Goal: Task Accomplishment & Management: Use online tool/utility

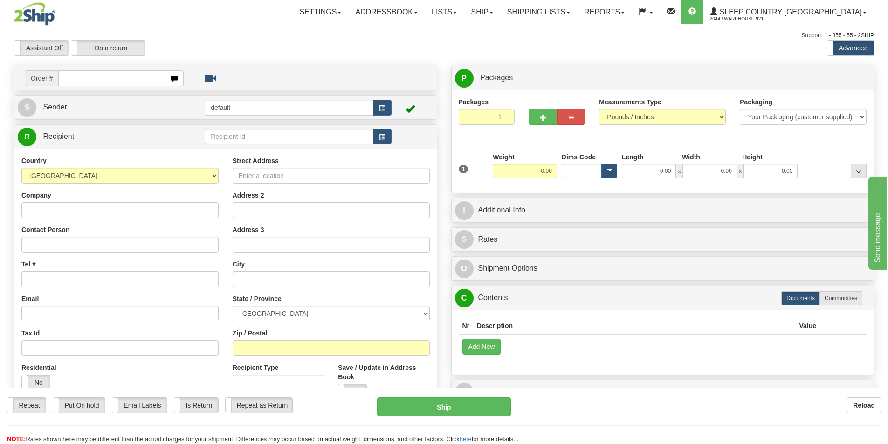
click at [121, 84] on input "text" at bounding box center [111, 78] width 107 height 16
type input "9000I065051"
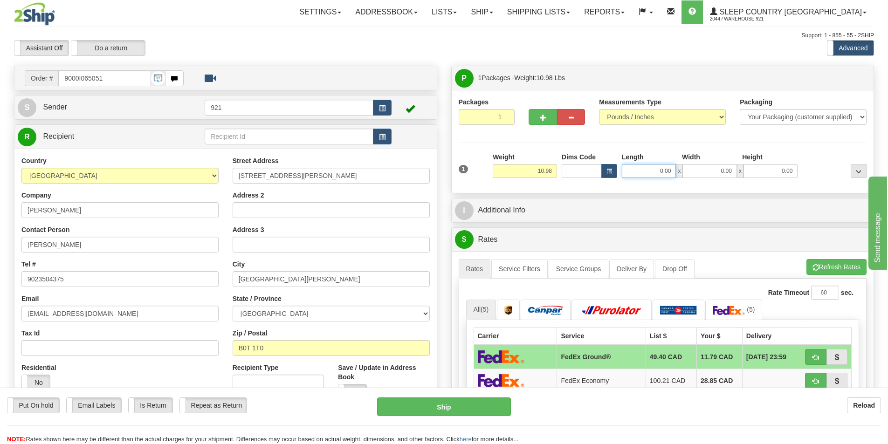
click at [663, 169] on input "0.00" at bounding box center [649, 171] width 54 height 14
type input "5.00"
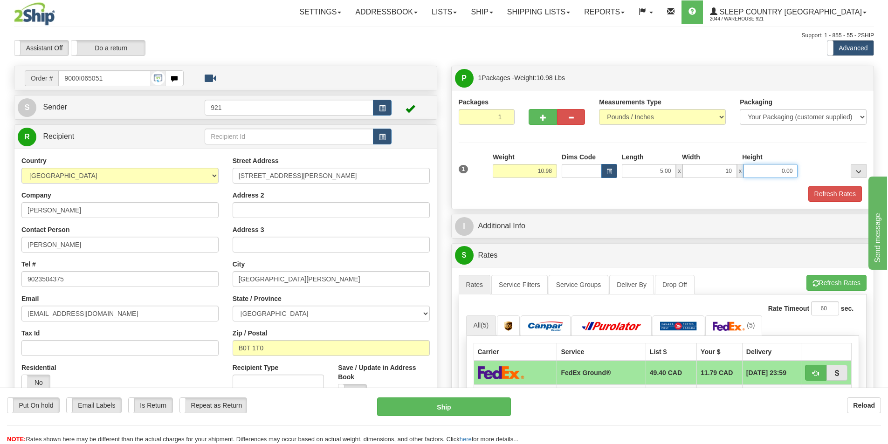
type input "10.00"
type input "8.00"
click at [810, 199] on button "Refresh Rates" at bounding box center [835, 194] width 54 height 16
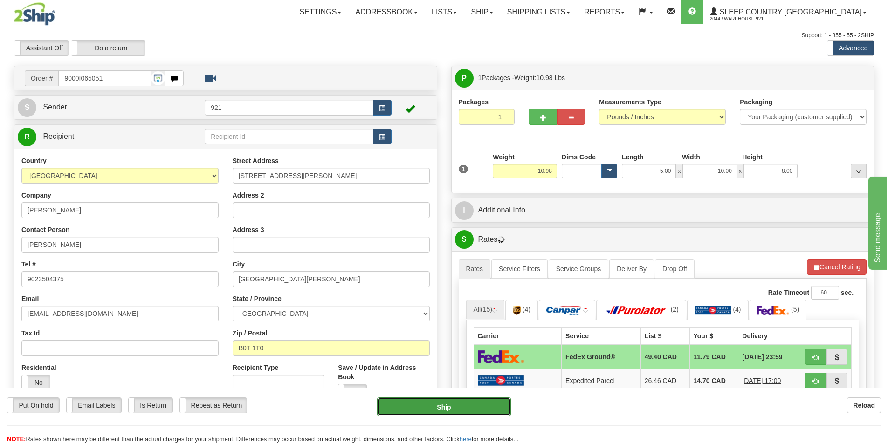
click at [476, 409] on button "Ship" at bounding box center [444, 407] width 134 height 19
type input "92"
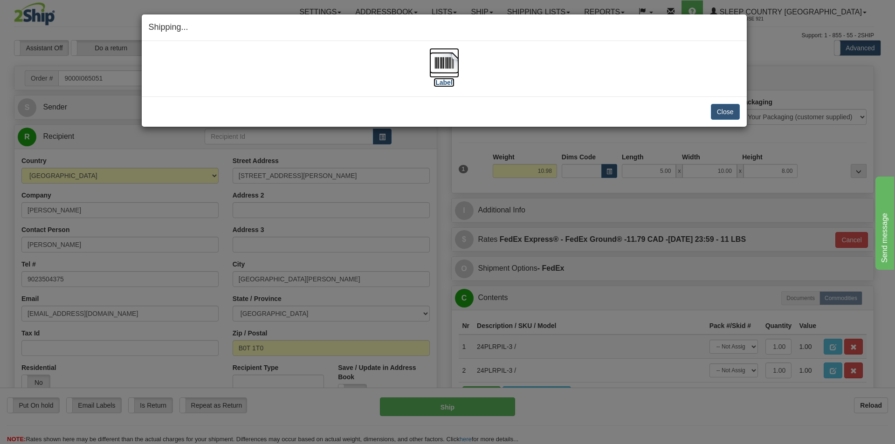
click at [448, 60] on img at bounding box center [444, 63] width 30 height 30
click at [730, 110] on button "Close" at bounding box center [725, 112] width 29 height 16
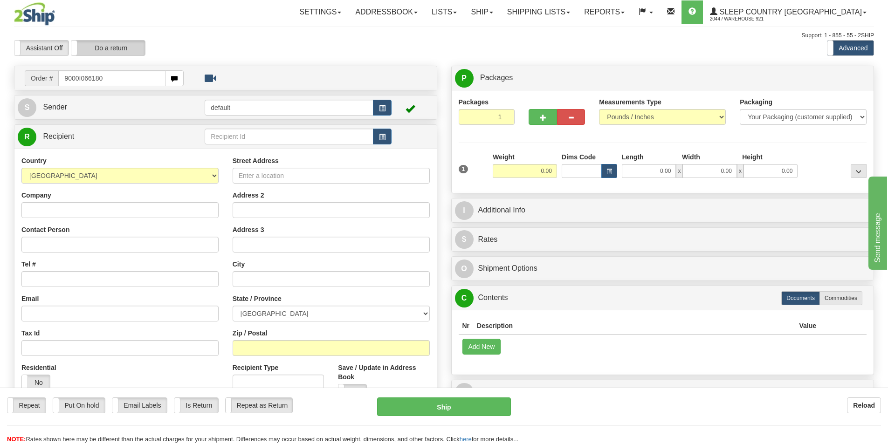
type input "9000I066180"
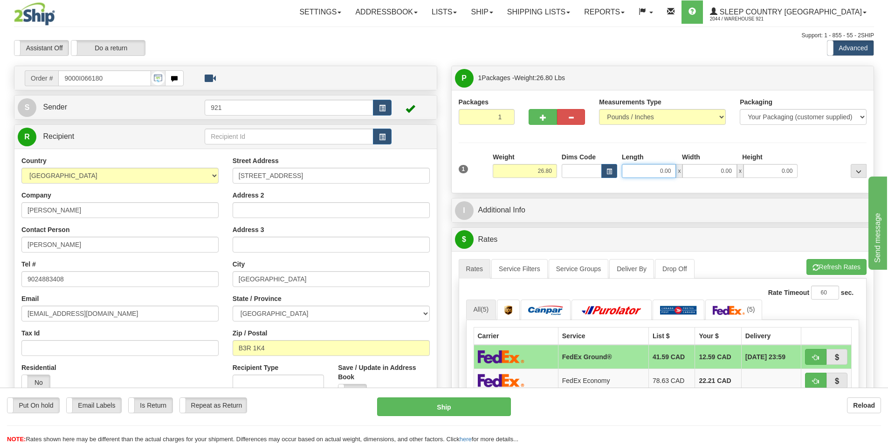
click at [663, 171] on input "0.00" at bounding box center [649, 171] width 54 height 14
click at [663, 171] on input "Length" at bounding box center [649, 171] width 54 height 14
type input "27.00"
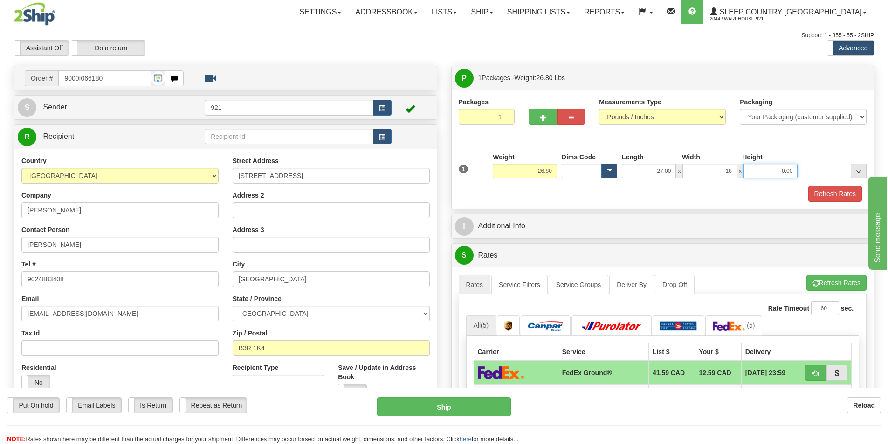
type input "18.00"
type input "9.00"
click at [854, 195] on button "Refresh Rates" at bounding box center [835, 194] width 54 height 16
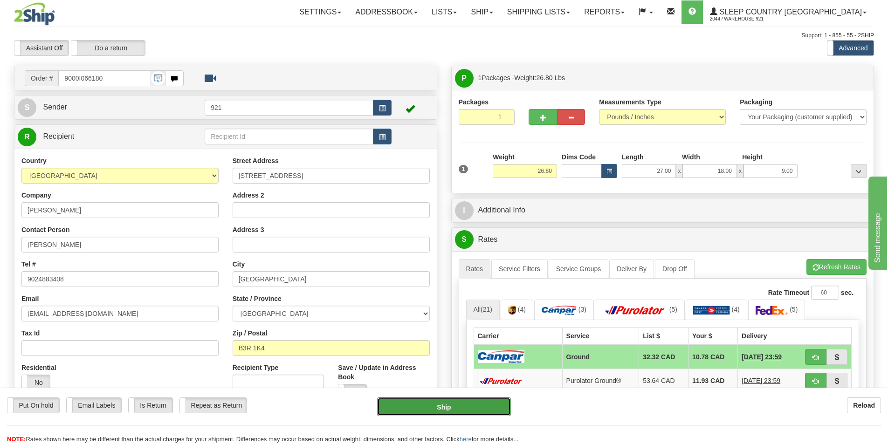
click at [499, 413] on button "Ship" at bounding box center [444, 407] width 134 height 19
type input "1"
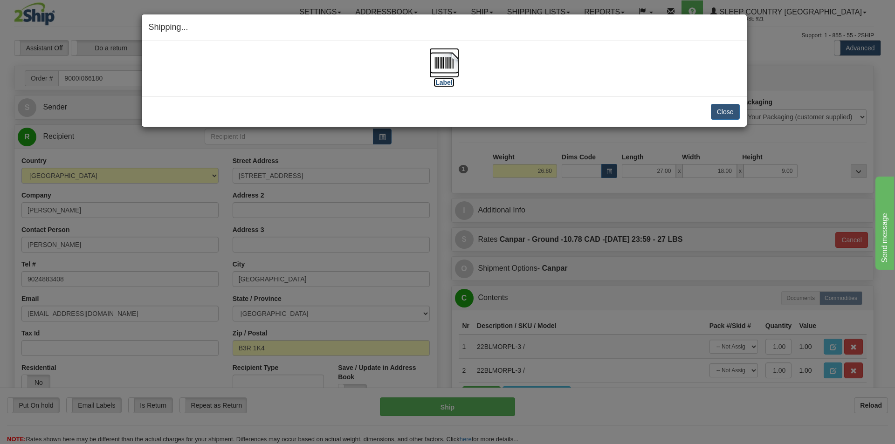
click at [447, 71] on img at bounding box center [444, 63] width 30 height 30
click at [722, 104] on button "Close" at bounding box center [725, 112] width 29 height 16
